Goal: Task Accomplishment & Management: Manage account settings

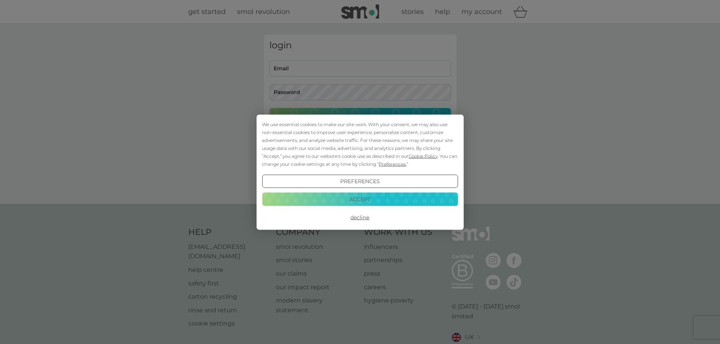
click at [346, 201] on button "Accept" at bounding box center [360, 200] width 196 height 14
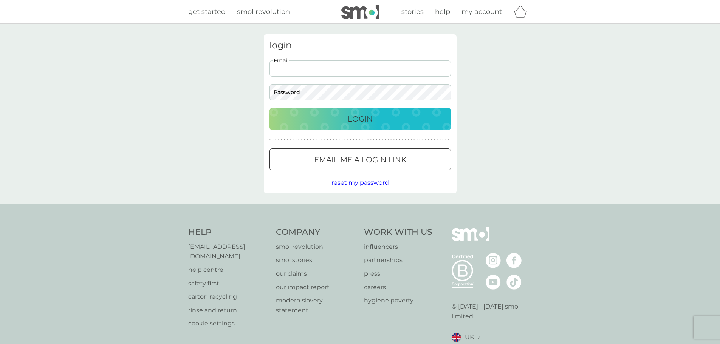
click at [286, 68] on input "Email" at bounding box center [360, 68] width 181 height 16
type input "[PERSON_NAME][EMAIL_ADDRESS][PERSON_NAME][DOMAIN_NAME]"
click at [347, 165] on p "Email me a login link" at bounding box center [360, 160] width 92 height 12
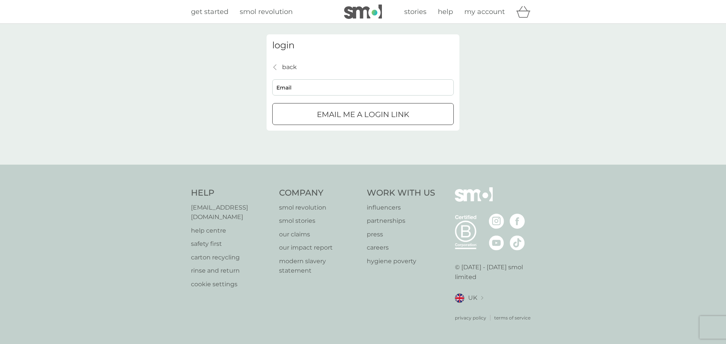
click at [322, 90] on input "Email" at bounding box center [362, 87] width 181 height 16
type input "[PERSON_NAME][EMAIL_ADDRESS][PERSON_NAME][DOMAIN_NAME]"
click at [329, 120] on p "Email me a login link" at bounding box center [363, 114] width 92 height 12
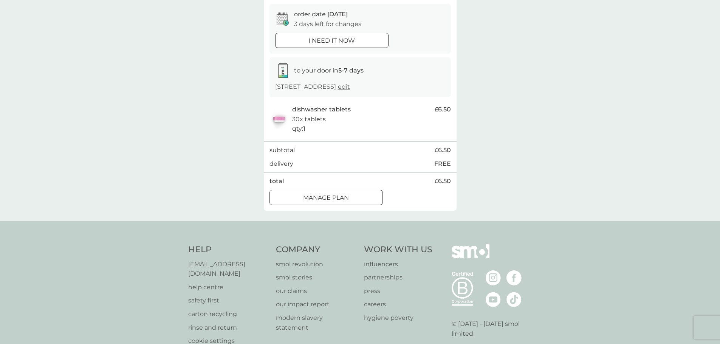
scroll to position [88, 0]
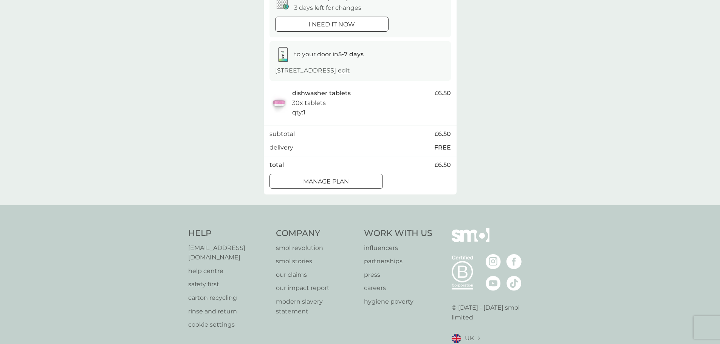
click at [307, 182] on p "Manage plan" at bounding box center [326, 182] width 46 height 10
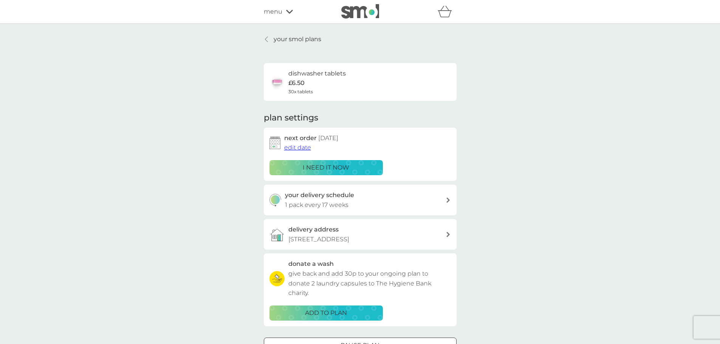
click at [422, 198] on div "your delivery schedule 1 pack every 17 weeks" at bounding box center [365, 200] width 161 height 19
select select "119"
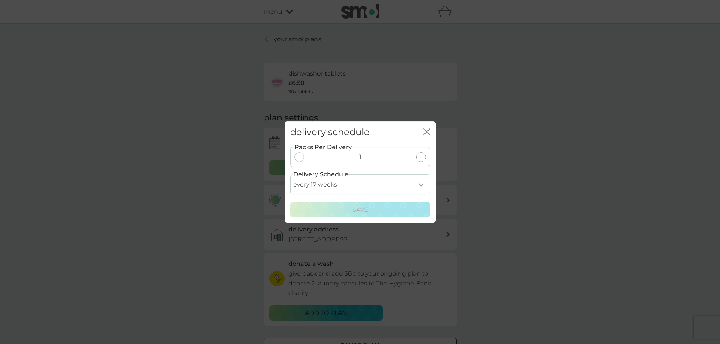
click at [423, 186] on select "every 1 week every 2 weeks every 3 weeks every 4 weeks every 5 weeks every 6 we…" at bounding box center [360, 185] width 140 height 20
click at [428, 132] on icon "close" at bounding box center [426, 132] width 7 height 7
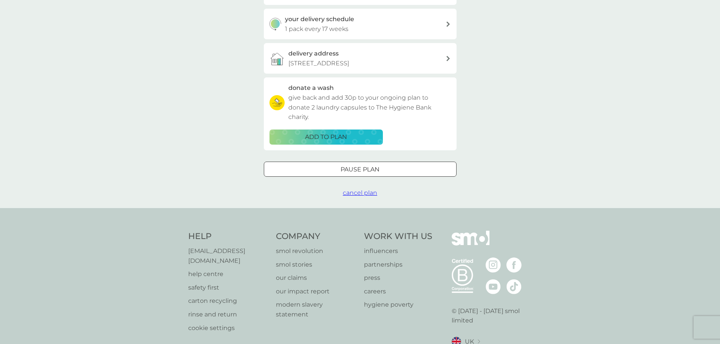
scroll to position [177, 0]
click at [360, 169] on div at bounding box center [360, 169] width 0 height 0
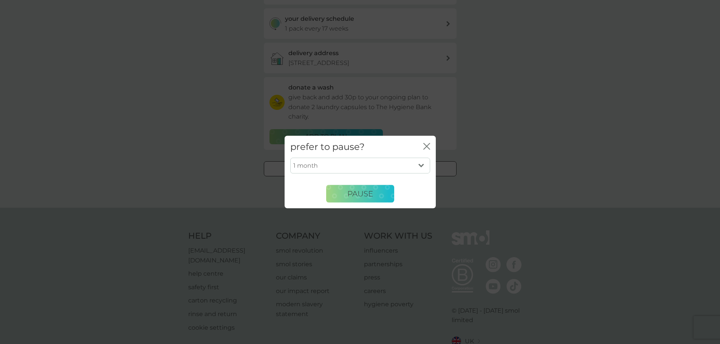
click at [360, 168] on select "1 month 2 months 3 months 4 months 5 months 6 months" at bounding box center [360, 166] width 140 height 16
select select "6"
click at [290, 158] on select "1 month 2 months 3 months 4 months 5 months 6 months" at bounding box center [360, 166] width 140 height 16
click at [352, 194] on span "Pause" at bounding box center [360, 193] width 26 height 9
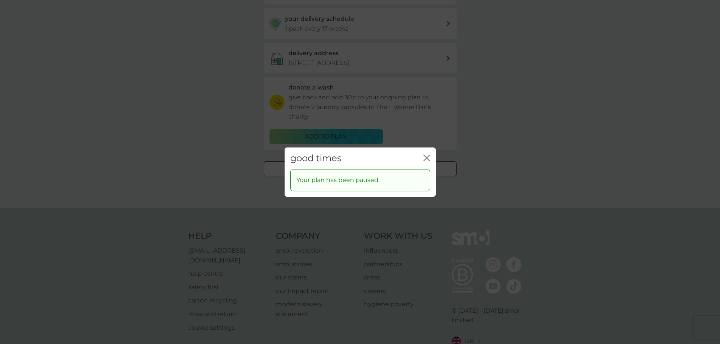
click at [425, 160] on icon "close" at bounding box center [426, 158] width 7 height 7
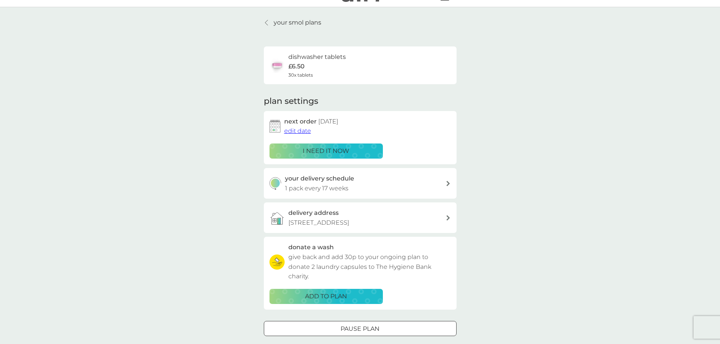
scroll to position [0, 0]
